Goal: Task Accomplishment & Management: Use online tool/utility

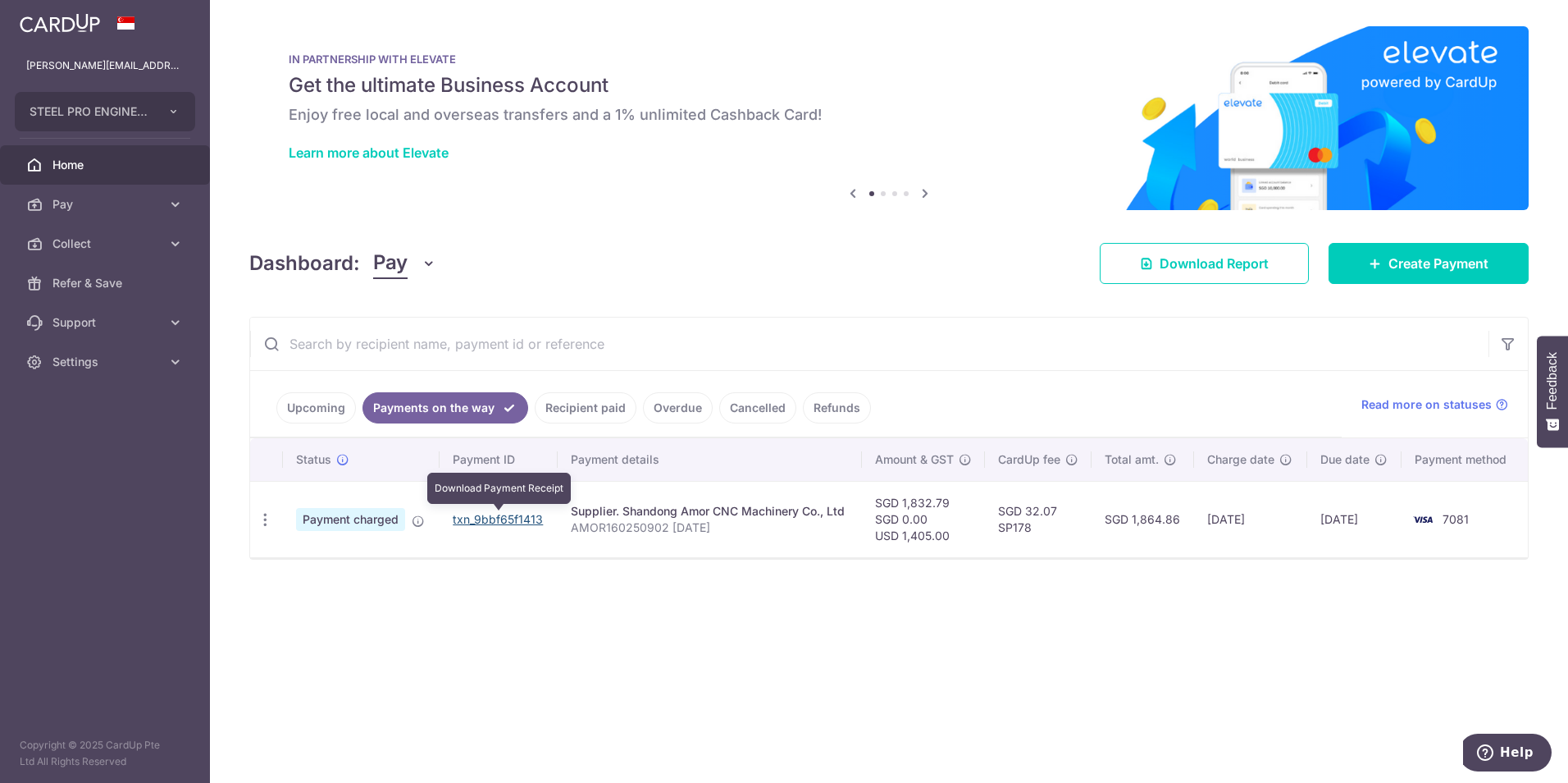
click at [512, 516] on link "txn_9bbf65f1413" at bounding box center [498, 518] width 90 height 14
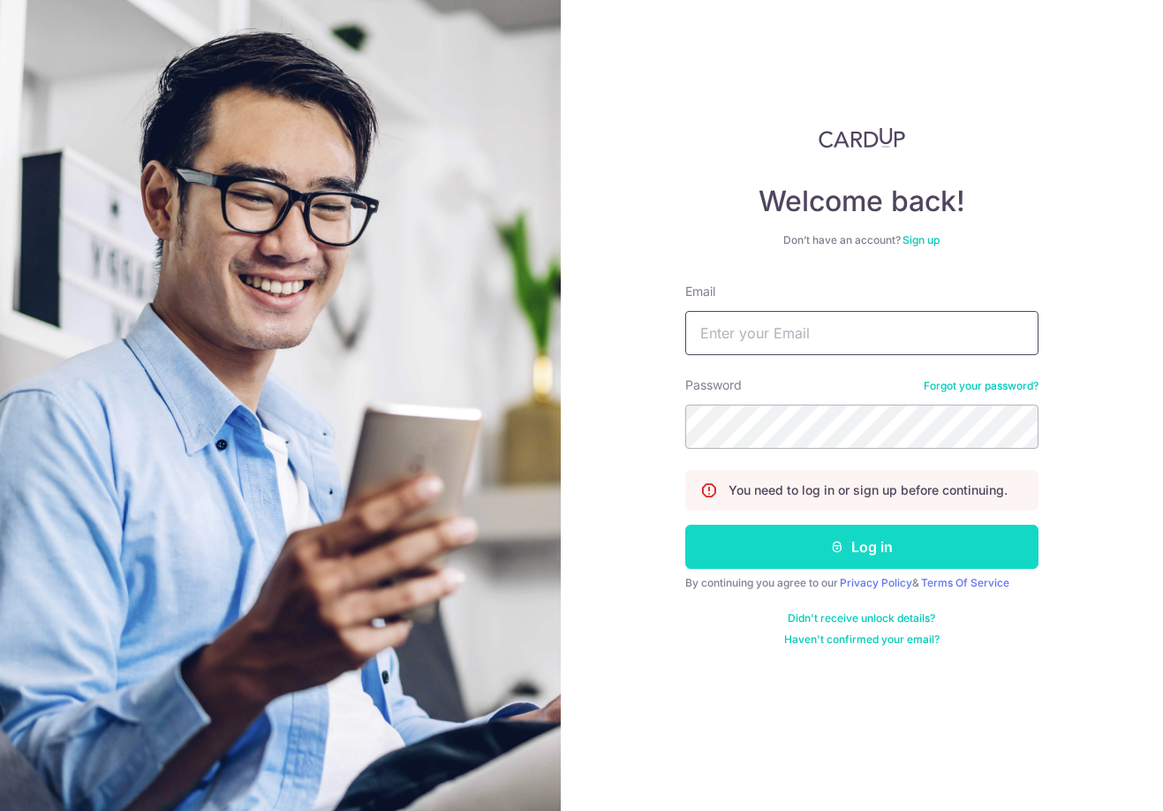
type input "[PERSON_NAME][EMAIL_ADDRESS][DOMAIN_NAME]"
click at [821, 538] on button "Log in" at bounding box center [861, 547] width 353 height 44
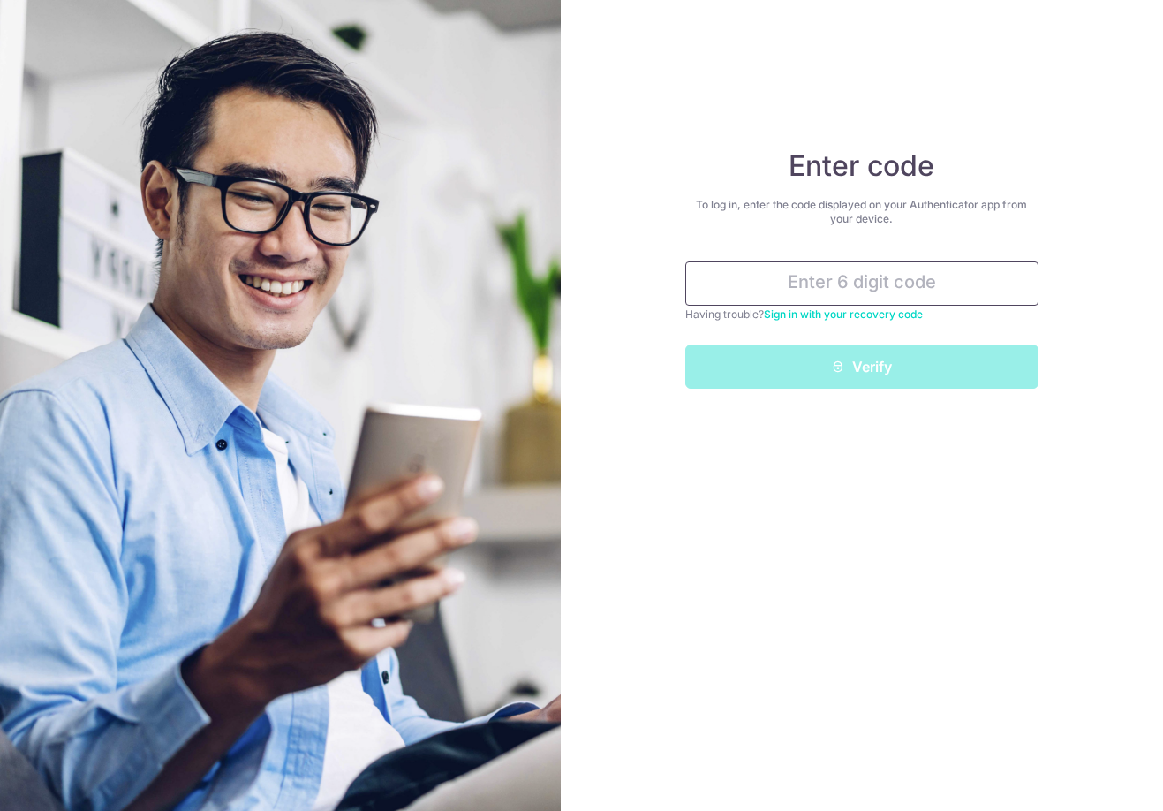
click at [809, 281] on input "text" at bounding box center [861, 283] width 353 height 44
type input "2"
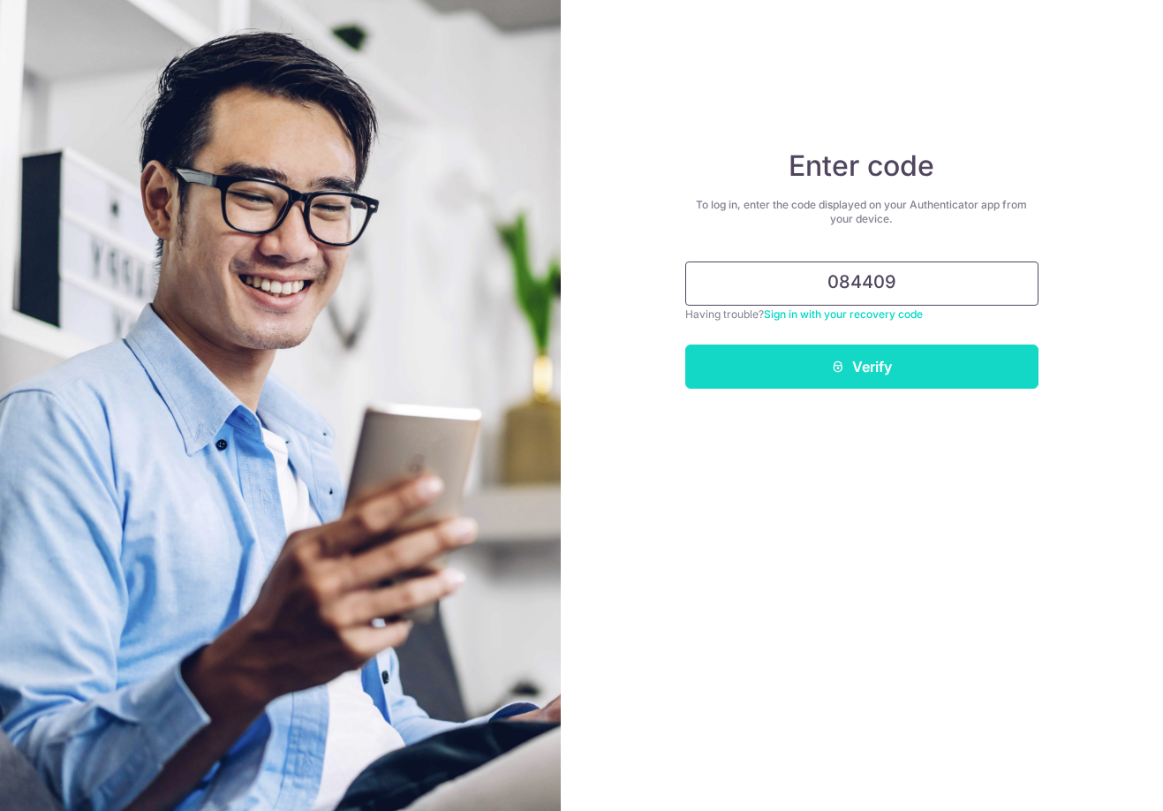
type input "084409"
click at [836, 375] on button "Verify" at bounding box center [861, 366] width 353 height 44
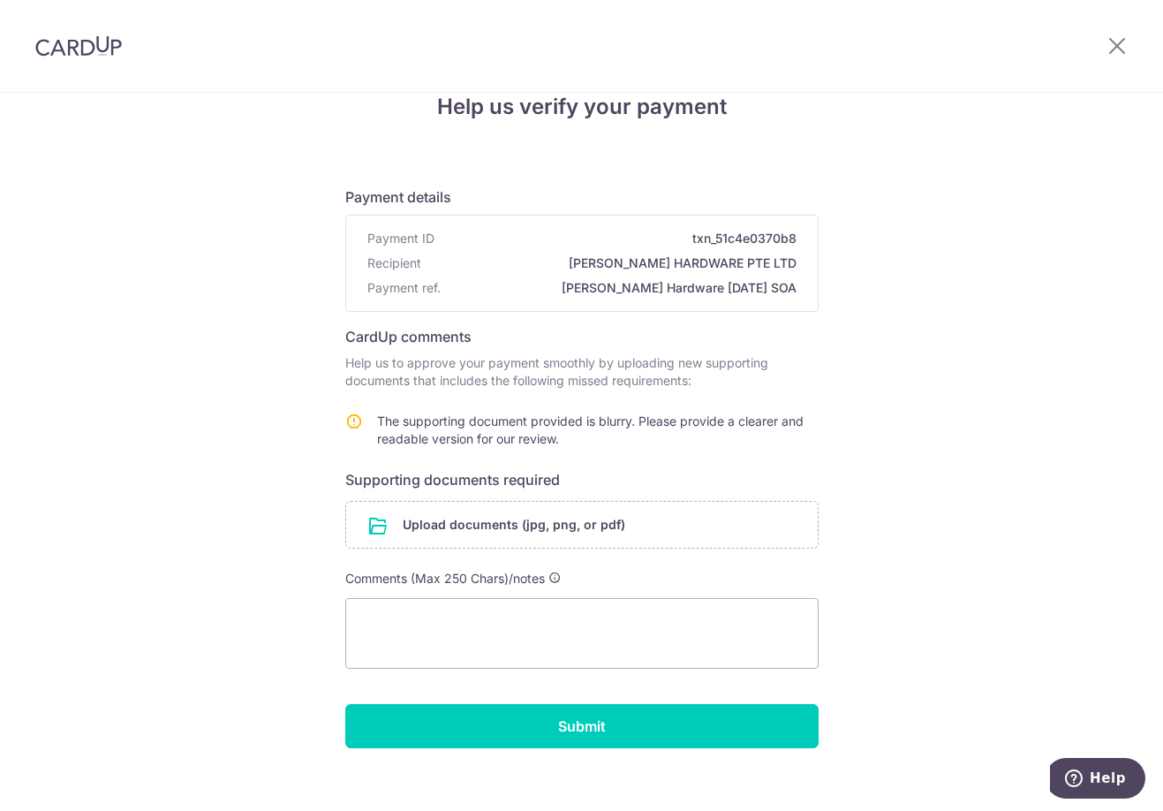
scroll to position [57, 0]
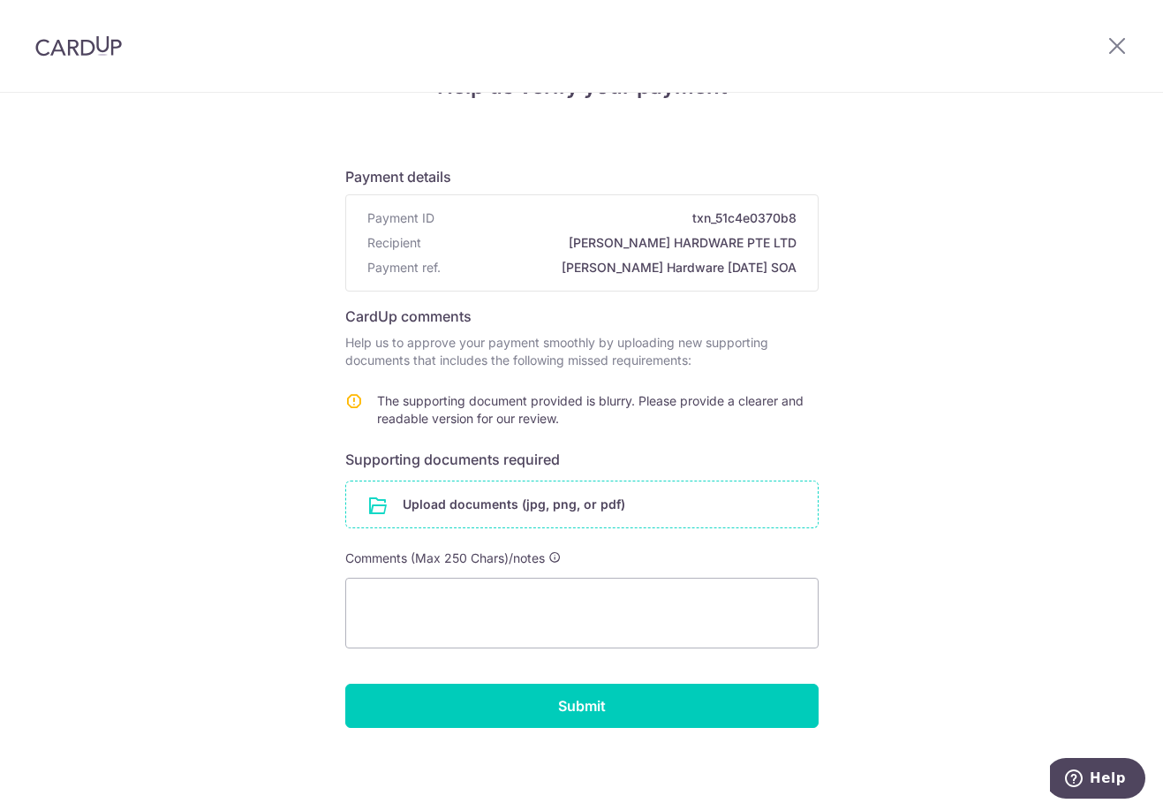
click at [539, 509] on input "file" at bounding box center [582, 504] width 472 height 46
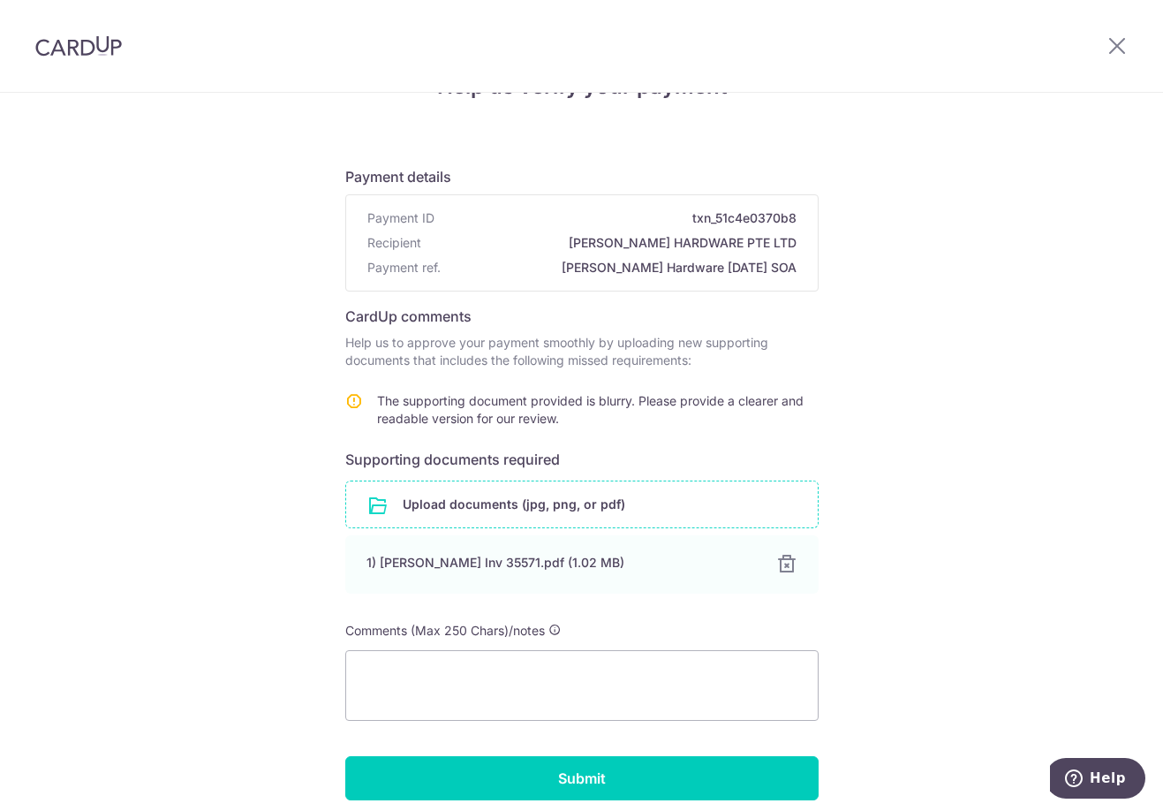
click at [927, 429] on div "Help us verify your payment Payment details Payment ID txn_51c4e0370b8 Recipien…" at bounding box center [581, 459] width 1163 height 848
click at [545, 696] on textarea at bounding box center [581, 685] width 473 height 71
drag, startPoint x: 639, startPoint y: 689, endPoint x: 257, endPoint y: 663, distance: 382.4
click at [257, 663] on div "Help us verify your payment Payment details Payment ID txn_51c4e0370b8 Recipien…" at bounding box center [581, 459] width 1163 height 848
click at [680, 694] on textarea "Please find the attachment of the invoice for [DATE]. As this is more clear and…" at bounding box center [581, 685] width 473 height 71
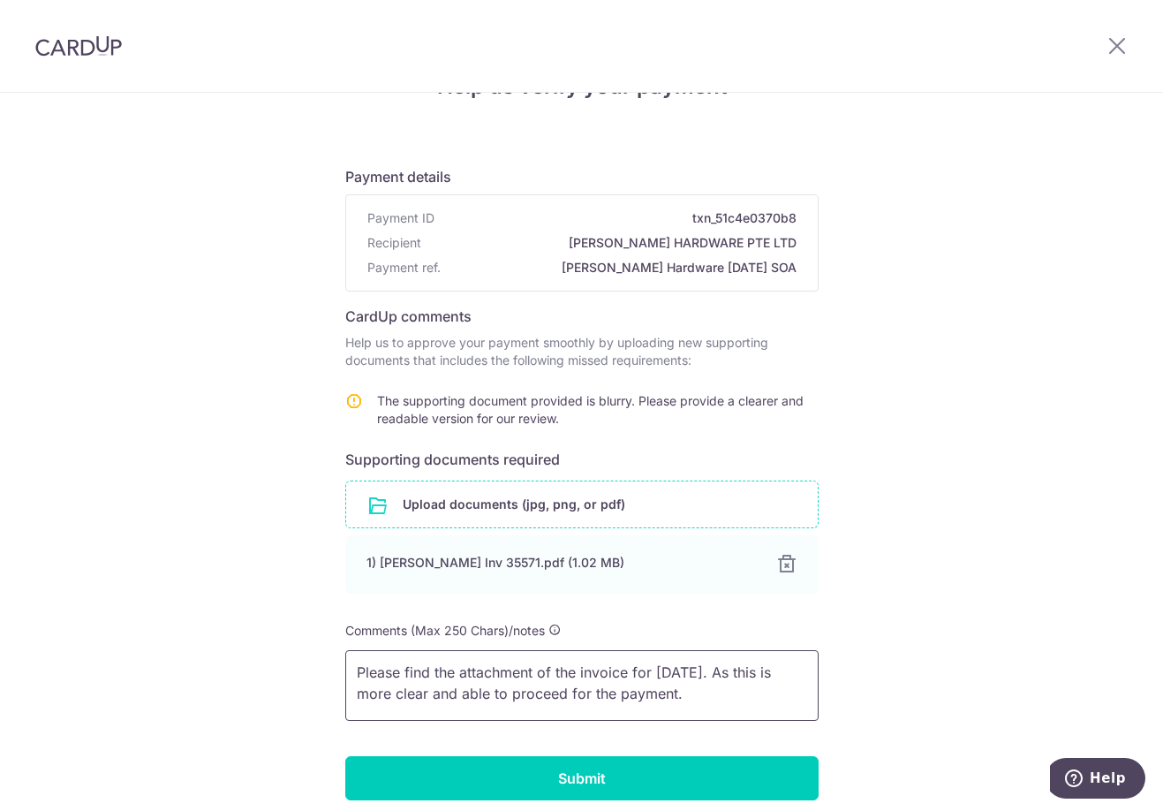
drag, startPoint x: 677, startPoint y: 696, endPoint x: 262, endPoint y: 658, distance: 416.8
click at [262, 658] on div "Help us verify your payment Payment details Payment ID txn_51c4e0370b8 Recipien…" at bounding box center [581, 459] width 1163 height 848
paste textarea "attached the invoice for [DATE]. This version is clearer and will enable us to …"
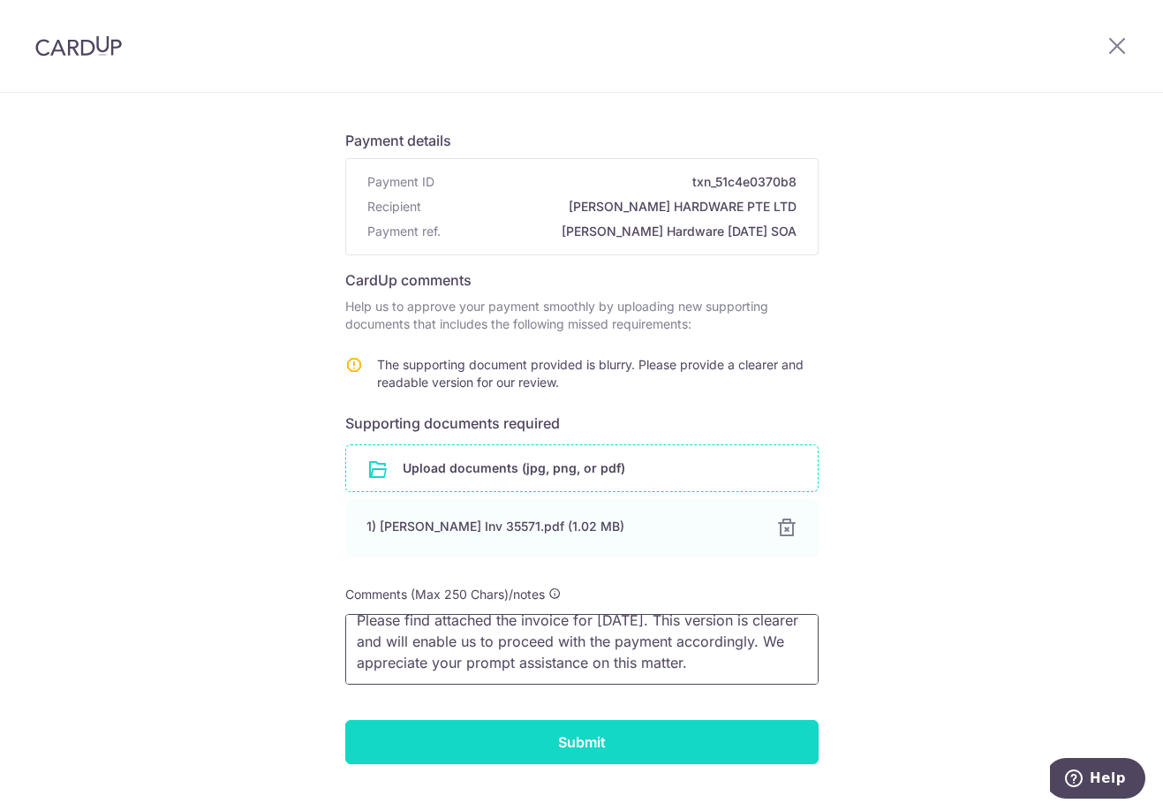
scroll to position [130, 0]
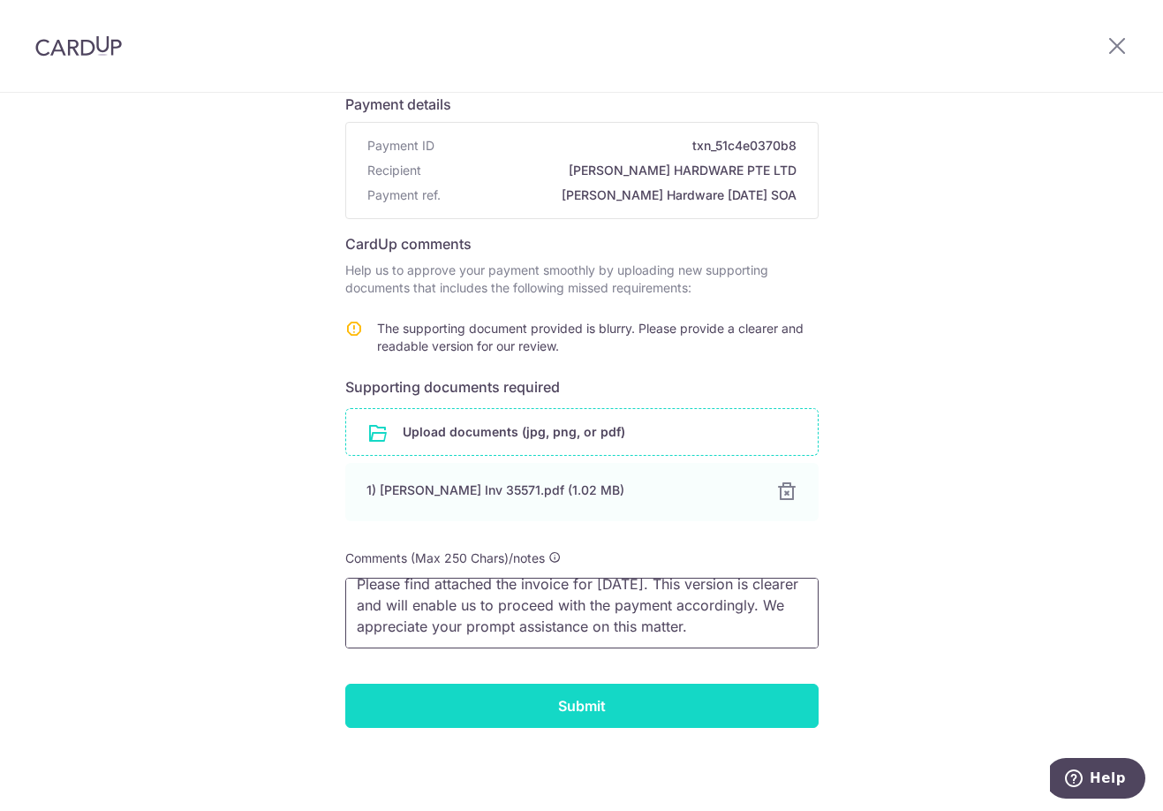
type textarea "Please find attached the invoice for [DATE]. This version is clearer and will e…"
click at [624, 722] on input "Submit" at bounding box center [581, 706] width 473 height 44
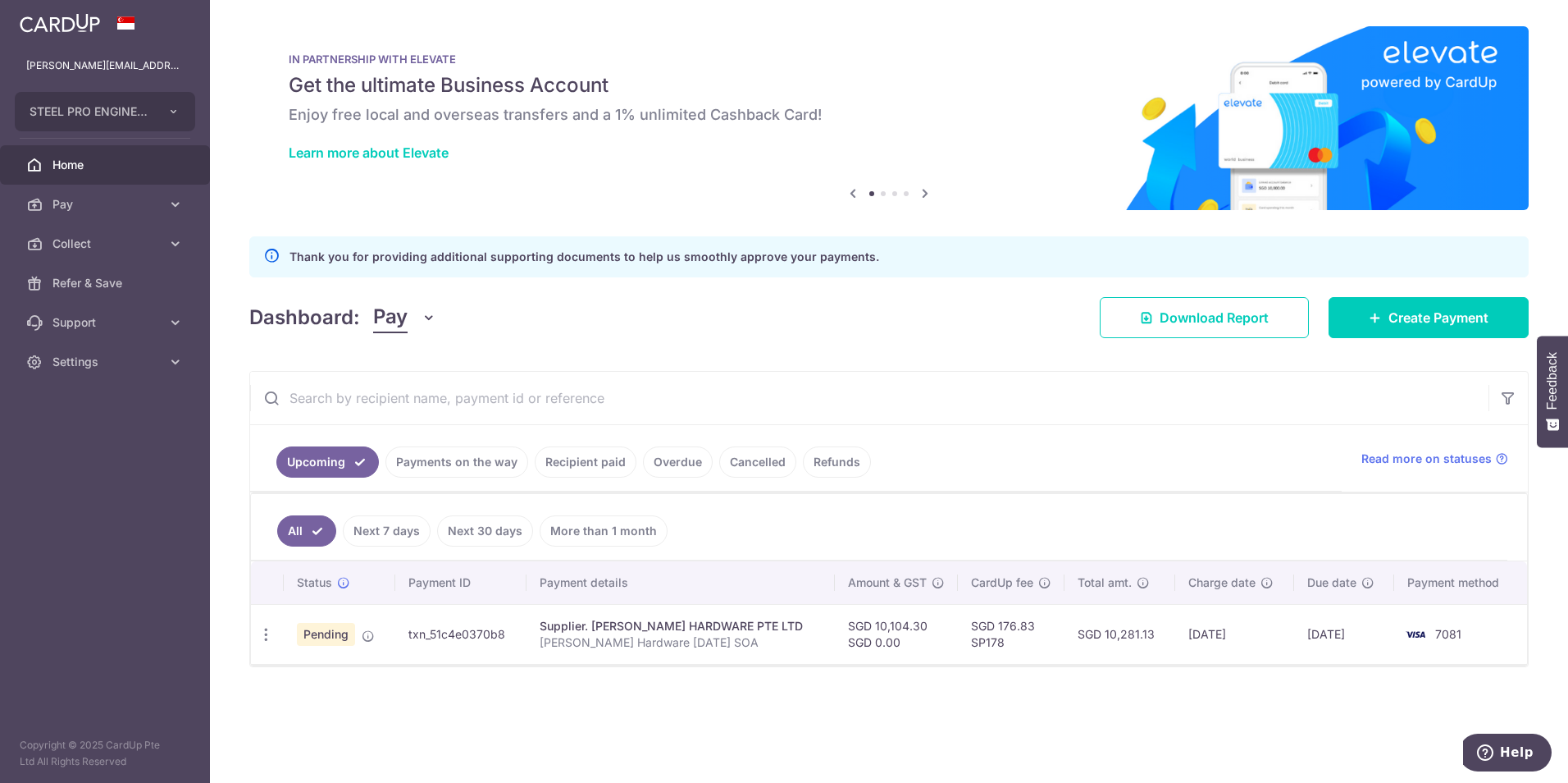
click at [396, 526] on link "Next 7 days" at bounding box center [386, 531] width 88 height 32
click at [493, 529] on link "Next 30 days" at bounding box center [485, 531] width 96 height 32
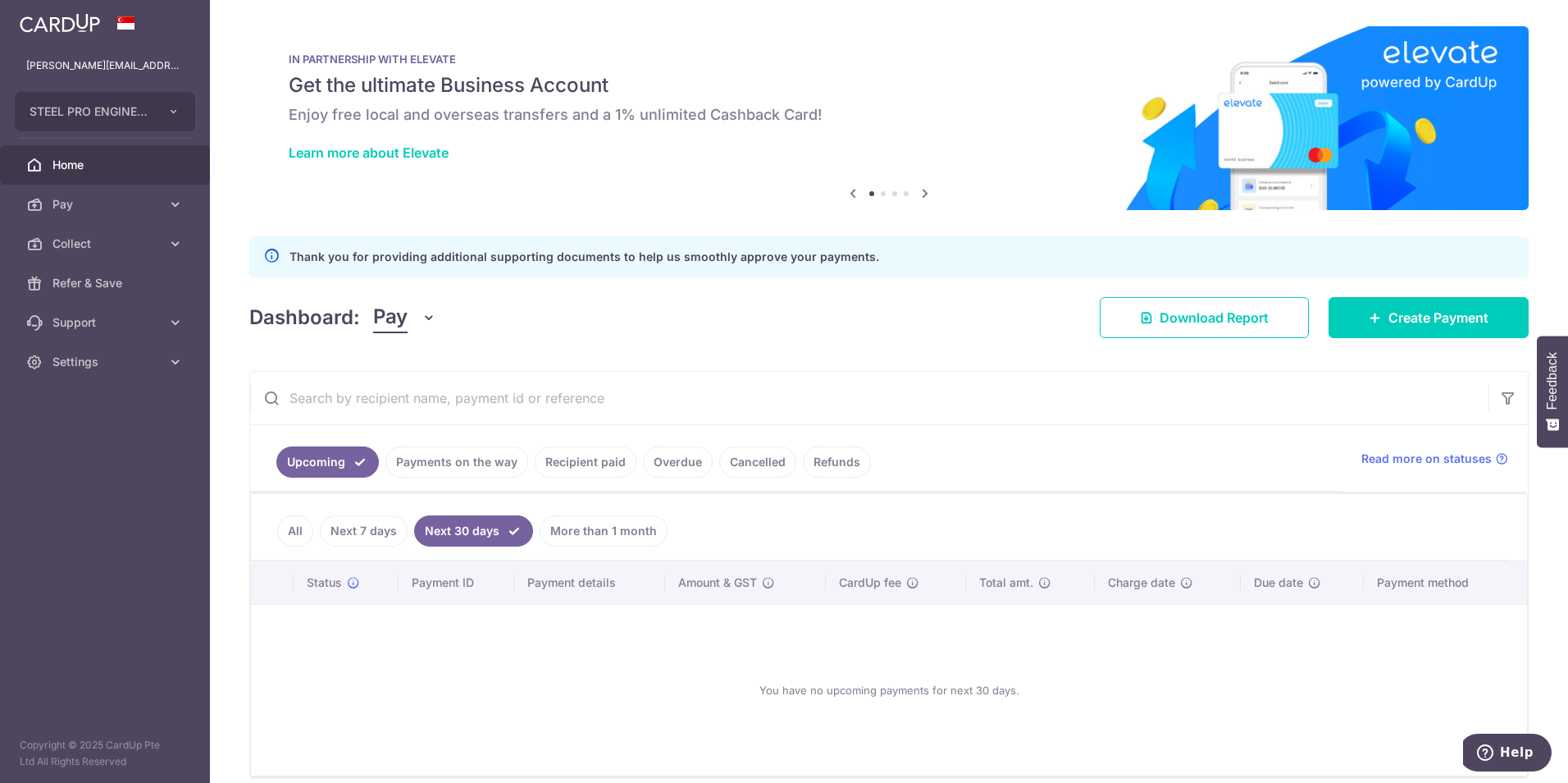
click at [376, 523] on link "Next 7 days" at bounding box center [363, 531] width 88 height 32
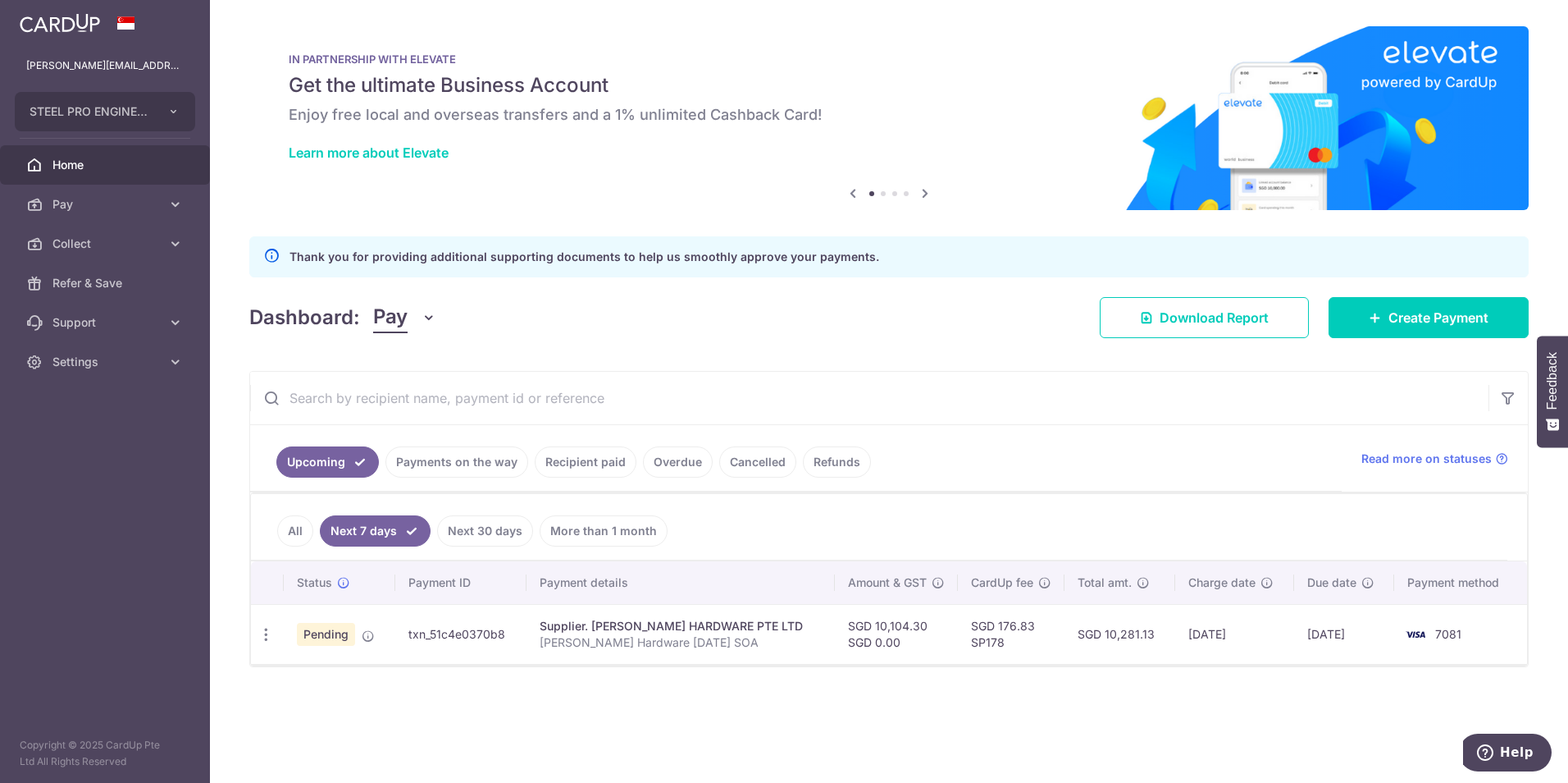
click at [610, 545] on link "More than 1 month" at bounding box center [603, 531] width 128 height 32
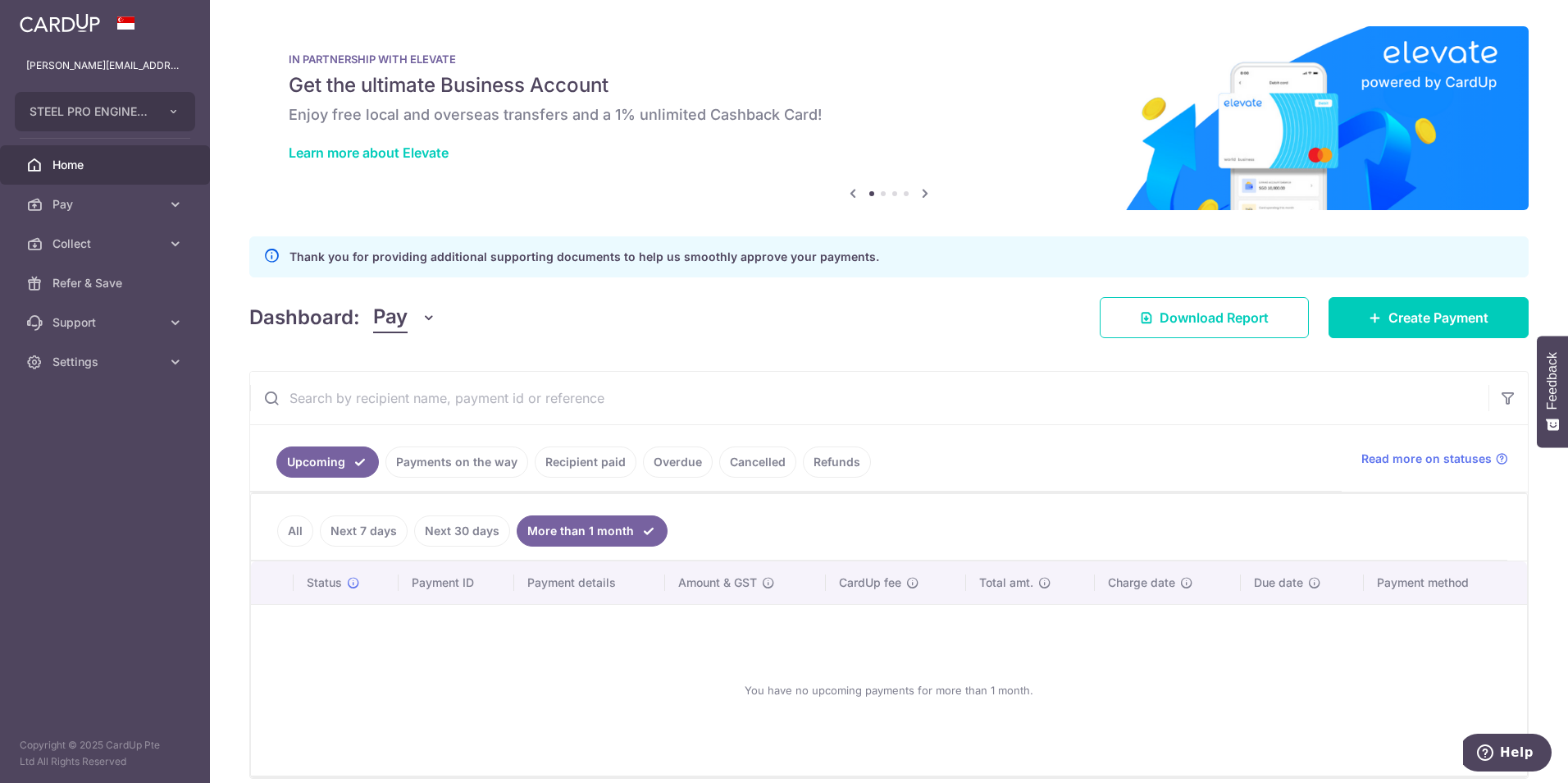
click at [456, 458] on link "Payments on the way" at bounding box center [457, 462] width 143 height 32
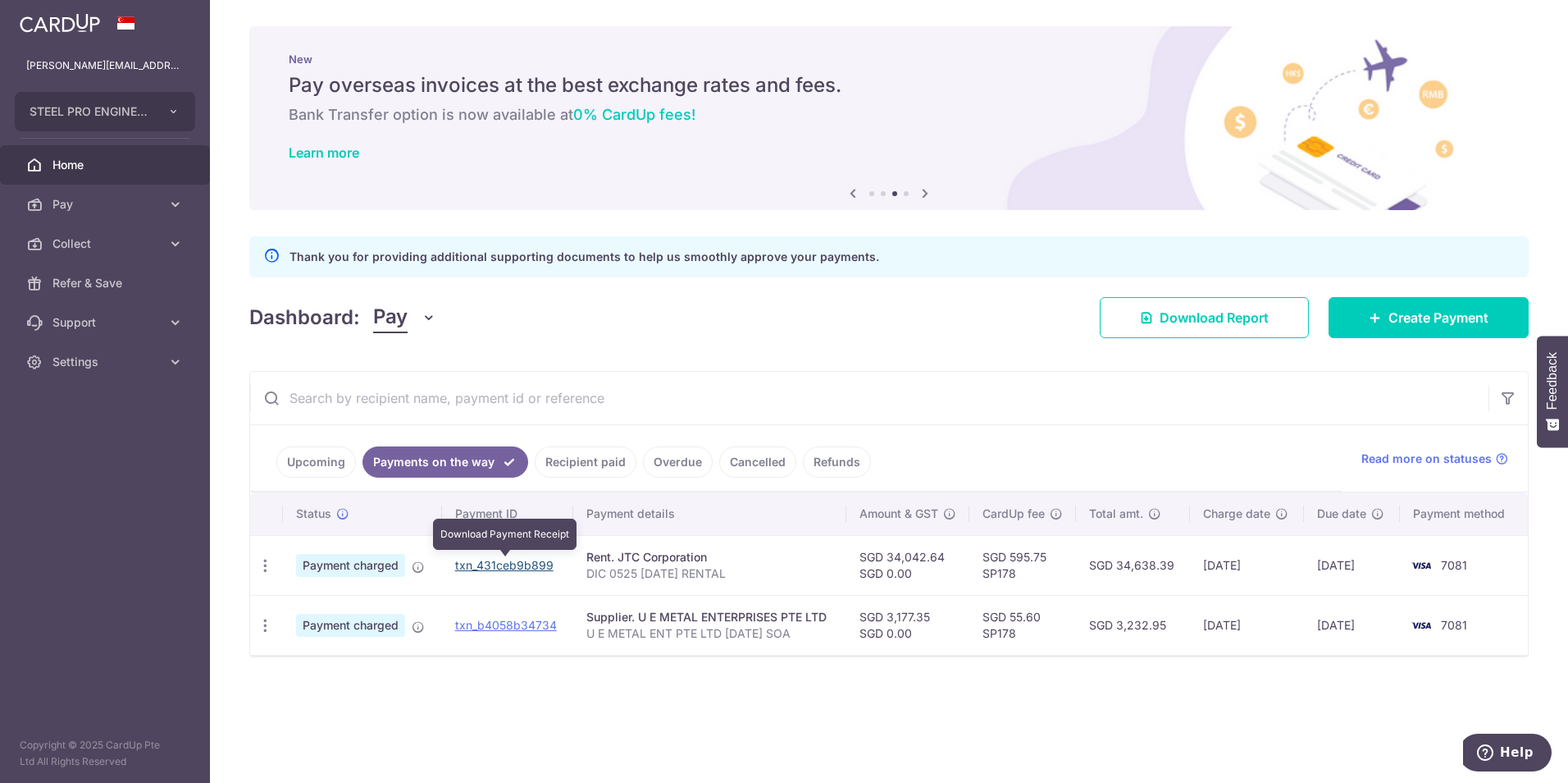
drag, startPoint x: 536, startPoint y: 570, endPoint x: 852, endPoint y: 76, distance: 586.4
click at [536, 570] on link "txn_431ceb9b899" at bounding box center [504, 565] width 98 height 14
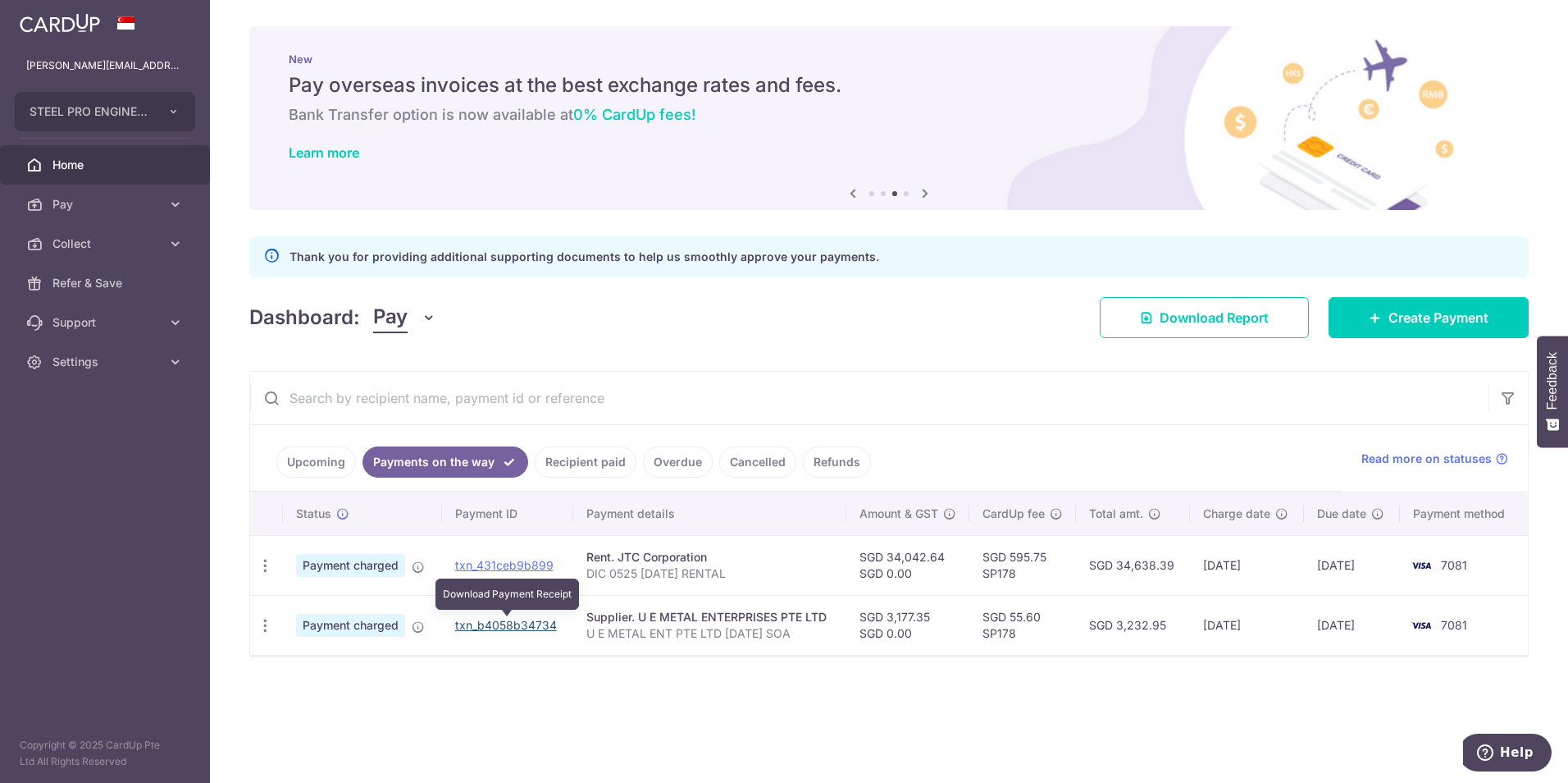
click at [467, 628] on link "txn_b4058b34734" at bounding box center [506, 624] width 102 height 14
click at [328, 464] on link "Upcoming" at bounding box center [317, 462] width 80 height 32
